Goal: Task Accomplishment & Management: Manage account settings

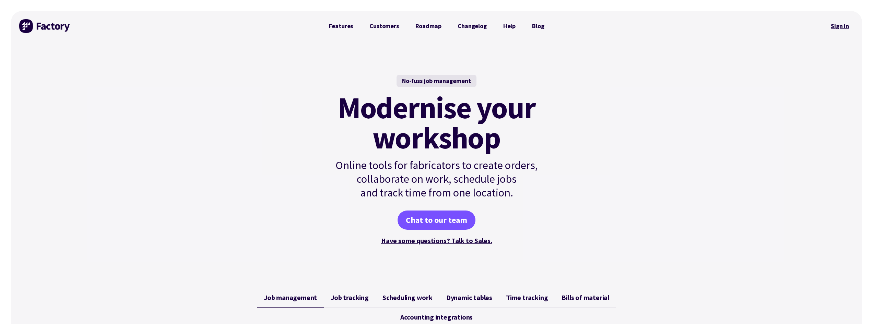
click at [845, 25] on link "Sign in" at bounding box center [840, 26] width 28 height 16
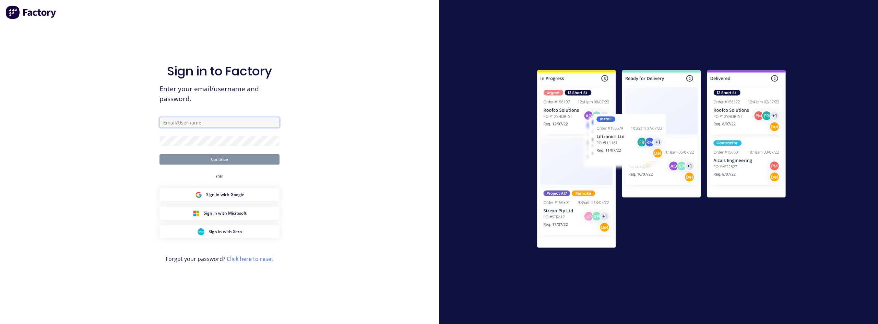
type input "justin@madson.com.au"
click at [212, 161] on button "Continue" at bounding box center [220, 159] width 120 height 10
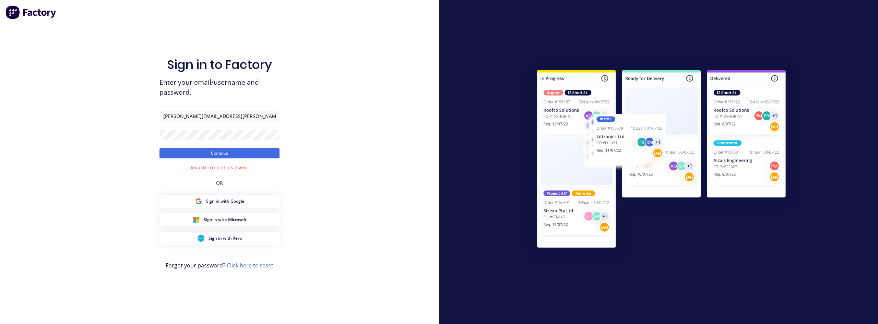
click at [238, 266] on link "Click here to reset" at bounding box center [250, 266] width 47 height 8
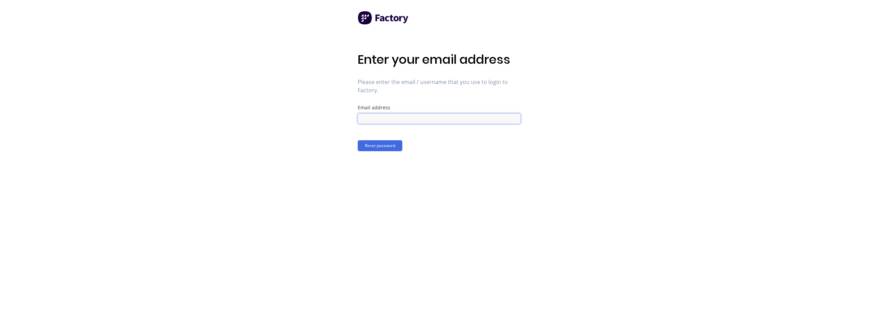
click at [387, 118] on input at bounding box center [439, 119] width 163 height 10
type input "justin@madson.com.au"
click at [395, 147] on button "Reset password" at bounding box center [380, 145] width 45 height 11
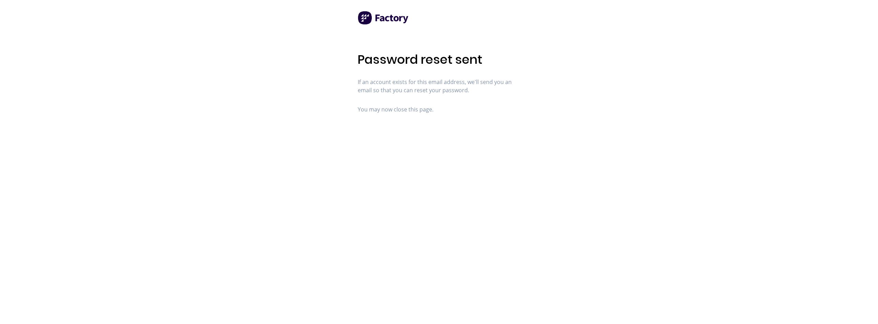
click at [376, 16] on img at bounding box center [383, 18] width 51 height 14
click at [393, 19] on img at bounding box center [383, 18] width 51 height 14
click at [361, 17] on img at bounding box center [383, 18] width 51 height 14
click at [362, 17] on img at bounding box center [383, 18] width 51 height 14
click at [363, 17] on img at bounding box center [383, 18] width 51 height 14
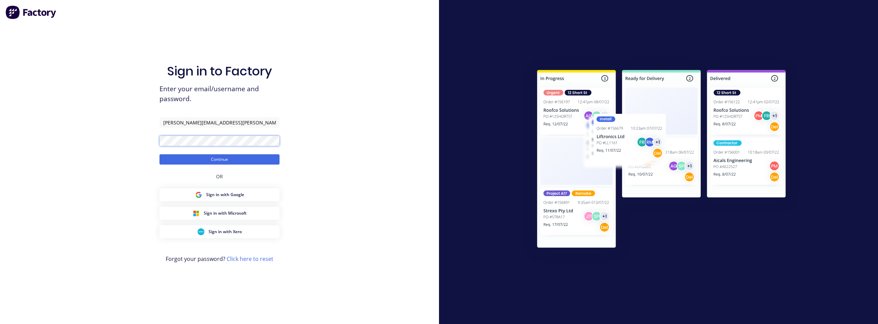
click at [127, 141] on div "Sign in to Factory Enter your email/username and password. justin@madson.com.au…" at bounding box center [219, 162] width 439 height 324
click at [126, 156] on div "Sign in to Factory Enter your email/username and password. justin@madson.com.au…" at bounding box center [219, 162] width 439 height 324
click at [176, 163] on button "Continue" at bounding box center [220, 159] width 120 height 10
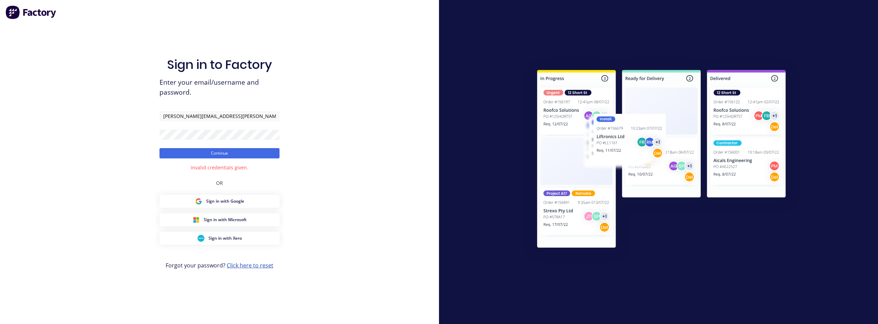
click at [252, 267] on link "Click here to reset" at bounding box center [250, 266] width 47 height 8
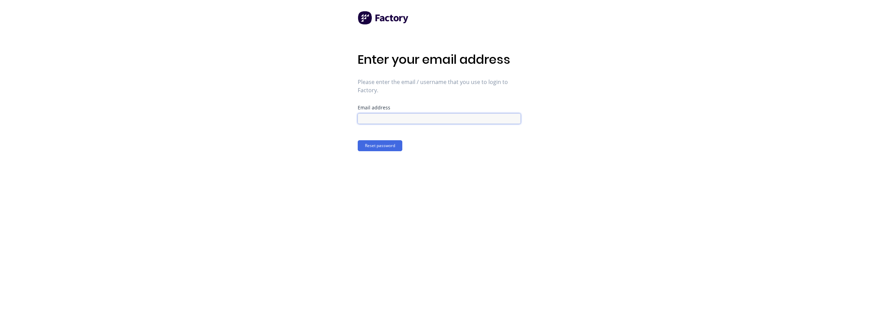
click at [389, 118] on input at bounding box center [439, 119] width 163 height 10
type input "justin@madson.com.au"
click at [386, 149] on button "Reset password" at bounding box center [380, 145] width 45 height 11
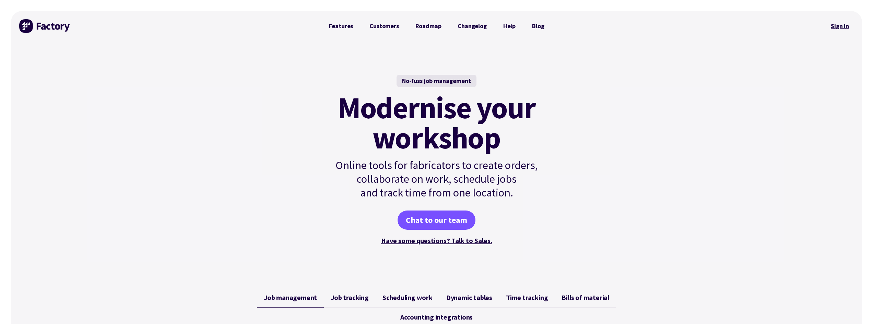
click at [832, 24] on link "Sign in" at bounding box center [840, 26] width 28 height 16
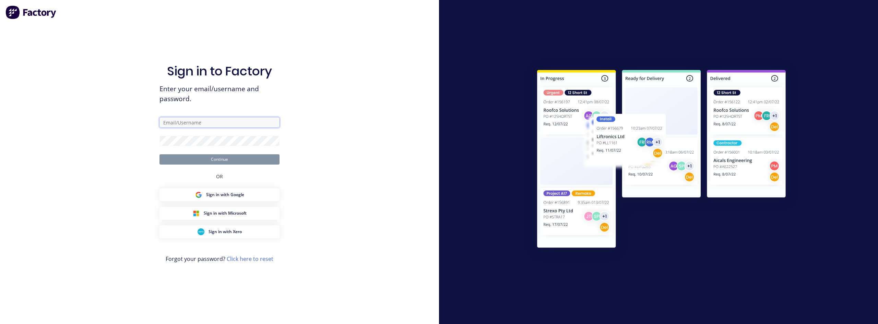
type input "justin@madson.com.au"
click at [207, 159] on button "Continue" at bounding box center [220, 159] width 120 height 10
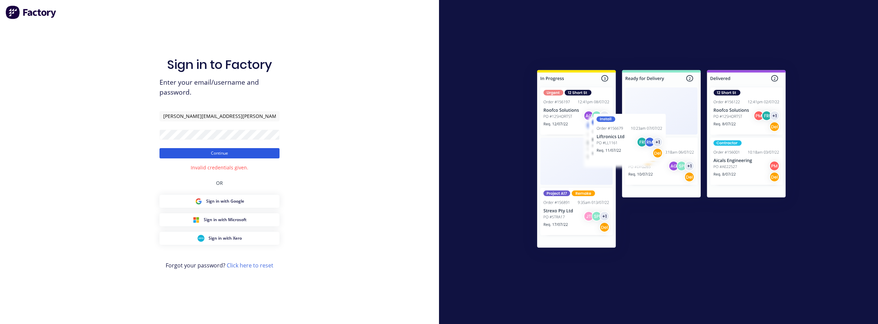
click at [211, 155] on button "Continue" at bounding box center [220, 153] width 120 height 10
click at [224, 118] on input "justin@madson.com.au" at bounding box center [220, 116] width 120 height 10
click at [31, 14] on img at bounding box center [30, 12] width 51 height 14
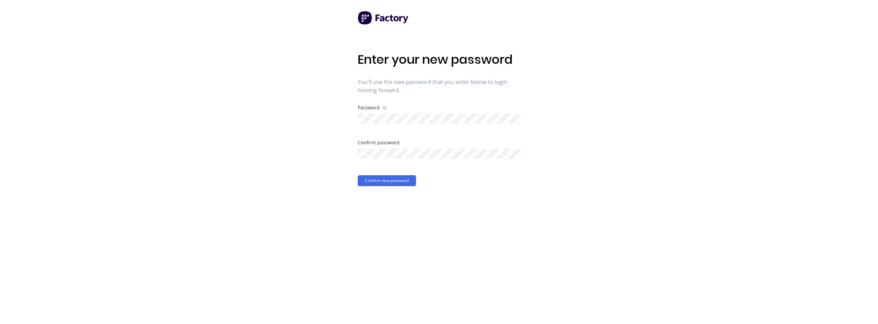
click at [676, 137] on div "Enter your new password You'll use the new password that you enter below to log…" at bounding box center [439, 162] width 878 height 324
click at [323, 119] on div "Enter your new password You'll use the new password that you enter below to log…" at bounding box center [439, 162] width 878 height 324
click at [384, 108] on icon at bounding box center [384, 107] width 5 height 5
click at [231, 107] on div "Enter your new password You'll use the new password that you enter below to log…" at bounding box center [439, 162] width 878 height 324
click at [386, 179] on button "Confirm new password" at bounding box center [387, 180] width 58 height 11
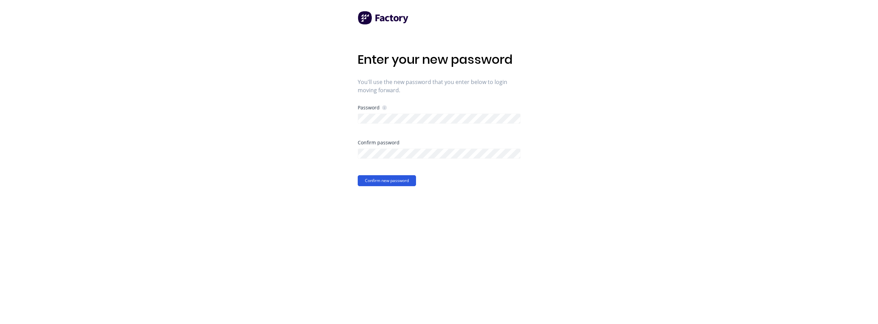
click at [396, 181] on button "Confirm new password" at bounding box center [387, 180] width 58 height 11
click at [66, 309] on span "×" at bounding box center [68, 311] width 4 height 10
click at [407, 182] on button "Confirm new password" at bounding box center [387, 180] width 58 height 11
click at [407, 182] on button "Confirm new password" at bounding box center [392, 180] width 69 height 11
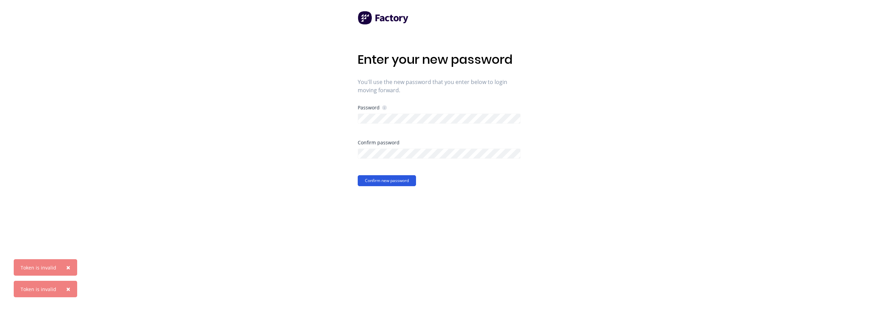
click at [406, 182] on button "Confirm new password" at bounding box center [387, 180] width 58 height 11
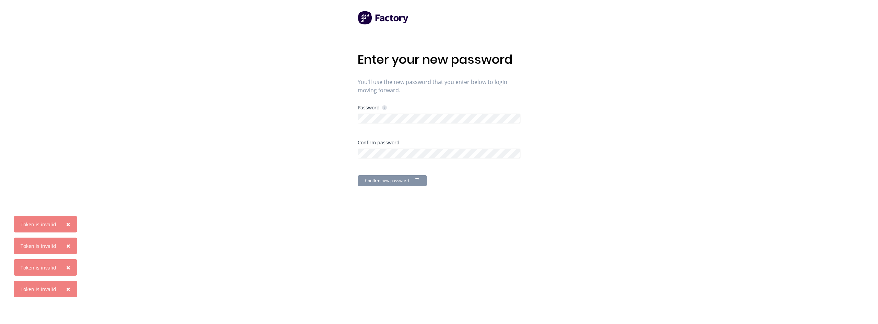
click at [405, 182] on button "Confirm new password" at bounding box center [392, 180] width 69 height 11
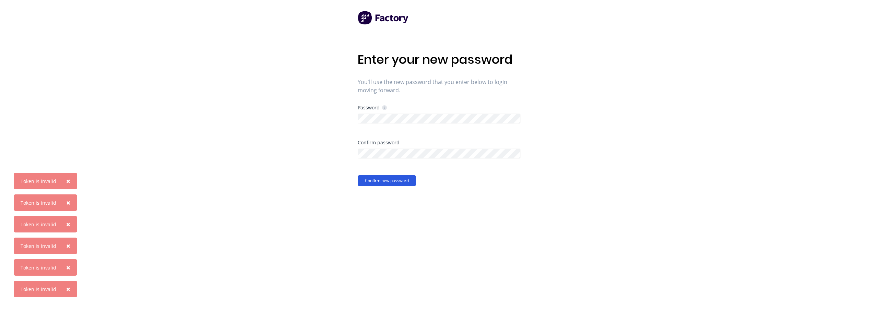
click at [405, 182] on button "Confirm new password" at bounding box center [387, 180] width 58 height 11
click at [406, 182] on button "Confirm new password" at bounding box center [392, 180] width 69 height 11
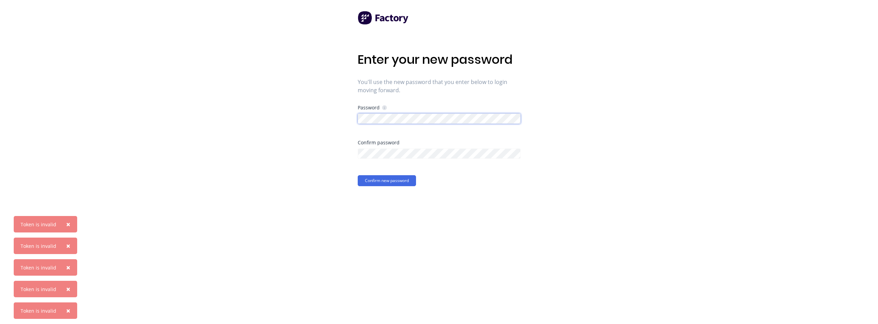
click at [314, 120] on div "Enter your new password You'll use the new password that you enter below to log…" at bounding box center [439, 162] width 878 height 324
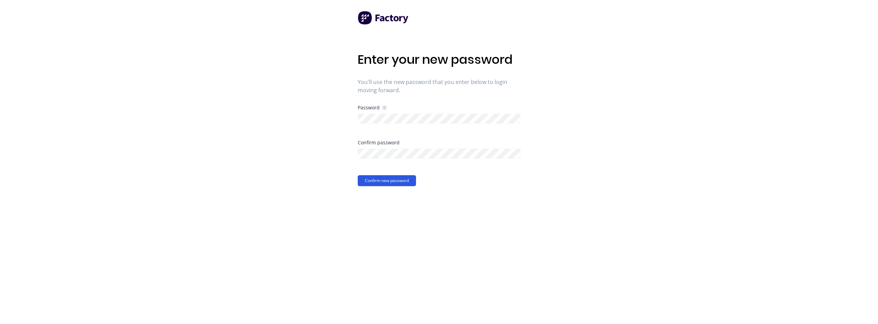
click at [401, 182] on button "Confirm new password" at bounding box center [387, 180] width 58 height 11
click at [363, 177] on button "Confirm new password" at bounding box center [387, 180] width 58 height 11
